Goal: Task Accomplishment & Management: Manage account settings

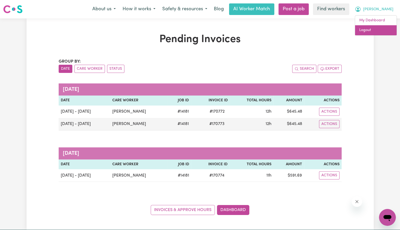
click at [375, 33] on link "Logout" at bounding box center [376, 30] width 42 height 10
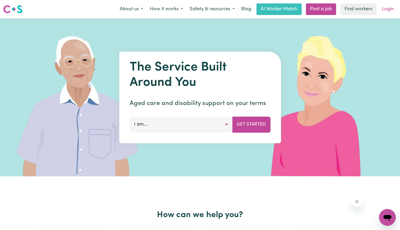
click at [387, 10] on link "Login" at bounding box center [387, 9] width 18 height 12
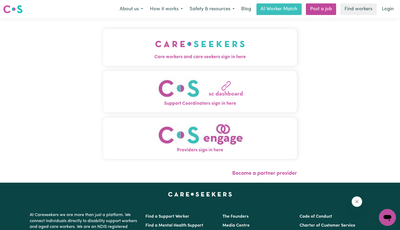
drag, startPoint x: 186, startPoint y: 46, endPoint x: 189, endPoint y: 47, distance: 3.2
click at [186, 46] on img "Care workers and care seekers sign in here" at bounding box center [200, 43] width 90 height 19
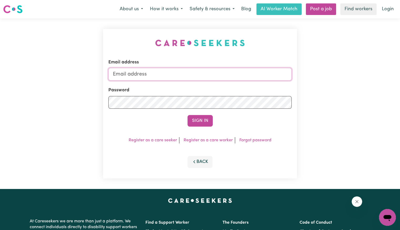
click at [195, 75] on input "Email address" at bounding box center [199, 74] width 183 height 13
type input "[EMAIL_ADDRESS][DOMAIN_NAME]"
click at [174, 118] on div "Sign In" at bounding box center [199, 121] width 183 height 12
click at [187, 115] on button "Sign In" at bounding box center [199, 121] width 25 height 12
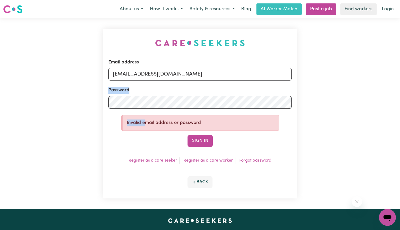
drag, startPoint x: 143, startPoint y: 109, endPoint x: 81, endPoint y: 99, distance: 62.2
click at [81, 99] on div "Email address [EMAIL_ADDRESS][DOMAIN_NAME] Password Invalid email address or pa…" at bounding box center [200, 113] width 400 height 190
click at [22, 91] on div "Email address [EMAIL_ADDRESS][DOMAIN_NAME] Password Invalid email address or pa…" at bounding box center [200, 113] width 400 height 190
click at [187, 135] on button "Sign In" at bounding box center [199, 141] width 25 height 12
